Goal: Find specific page/section: Find specific page/section

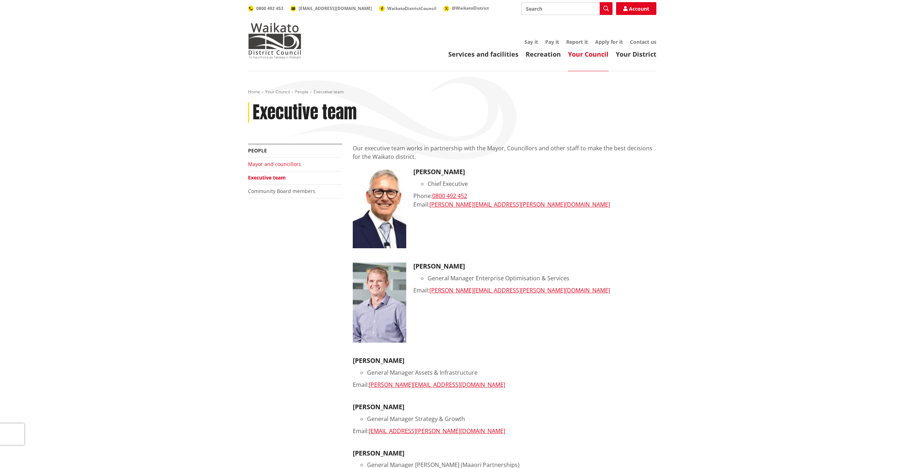
click at [292, 166] on link "Mayor and councillors" at bounding box center [274, 164] width 53 height 7
click at [658, 245] on div "Our executive team works in partnership with the Mayor, Councillors and other s…" at bounding box center [505, 424] width 314 height 561
